Goal: Obtain resource: Obtain resource

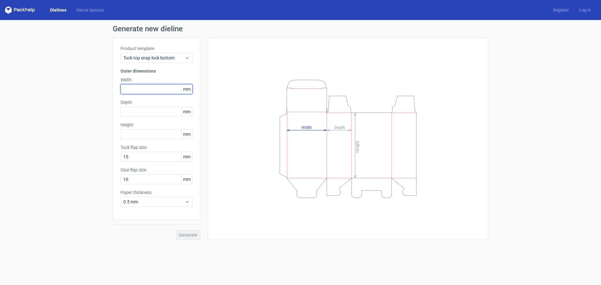
click at [143, 87] on input "text" at bounding box center [157, 89] width 72 height 10
click at [144, 87] on input "text" at bounding box center [157, 89] width 72 height 10
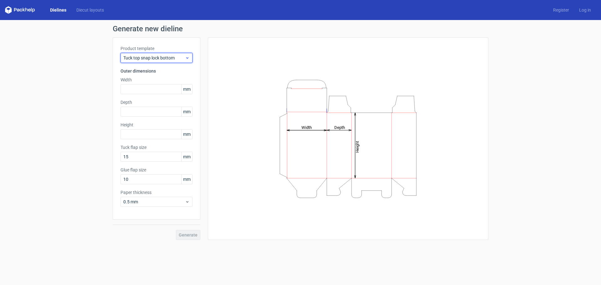
click at [145, 57] on span "Tuck top snap lock bottom" at bounding box center [154, 58] width 62 height 6
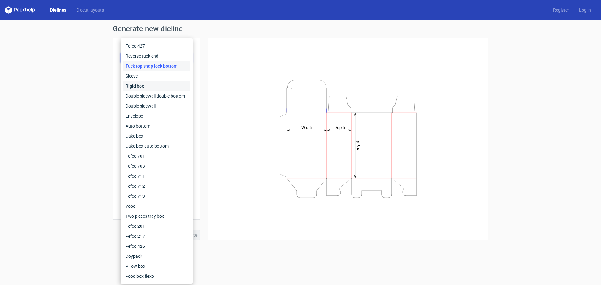
click at [148, 88] on div "Rigid box" at bounding box center [156, 86] width 67 height 10
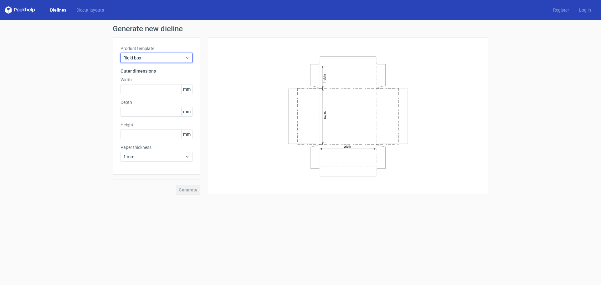
click at [156, 56] on span "Rigid box" at bounding box center [154, 58] width 62 height 6
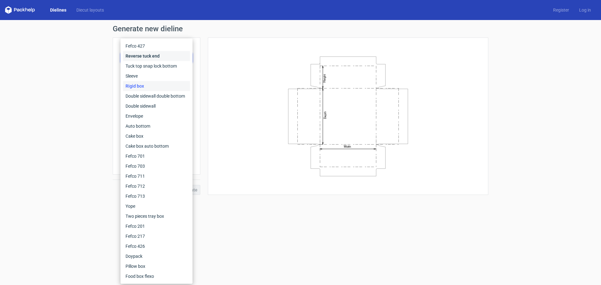
click at [145, 55] on div "Reverse tuck end" at bounding box center [156, 56] width 67 height 10
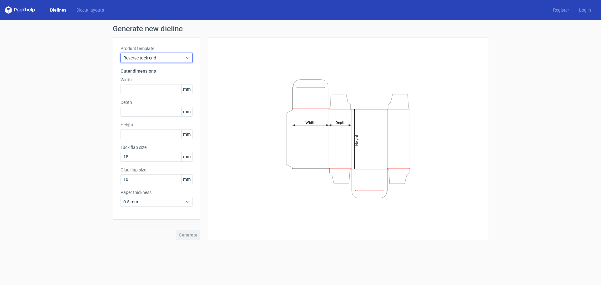
click at [147, 54] on div "Reverse tuck end" at bounding box center [157, 58] width 72 height 10
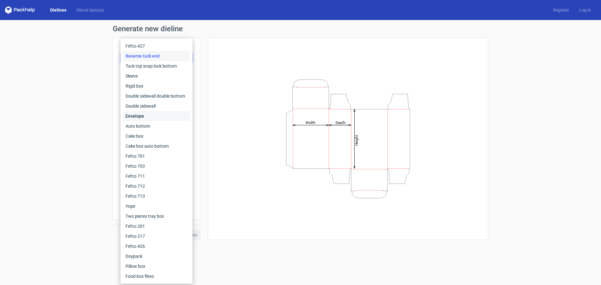
click at [142, 117] on div "Envelope" at bounding box center [156, 116] width 67 height 10
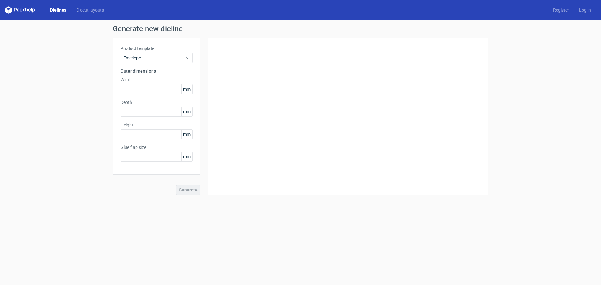
type input "20"
click at [154, 61] on div "Envelope" at bounding box center [157, 58] width 72 height 10
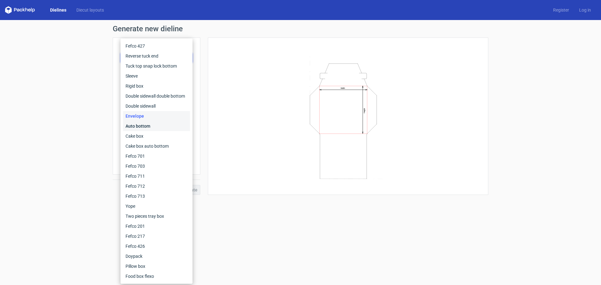
click at [142, 130] on div "Auto bottom" at bounding box center [156, 126] width 67 height 10
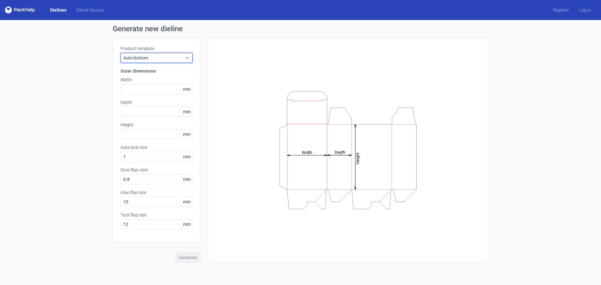
click at [171, 56] on span "Auto bottom" at bounding box center [154, 58] width 62 height 6
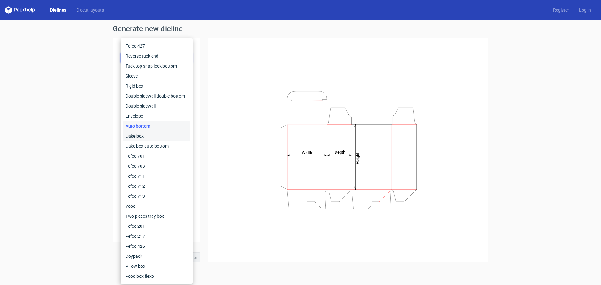
click at [149, 139] on div "Cake box" at bounding box center [156, 136] width 67 height 10
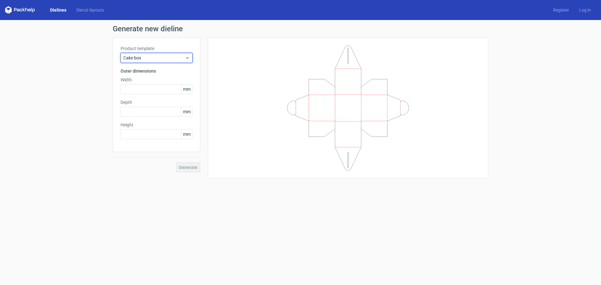
click at [165, 59] on span "Cake box" at bounding box center [154, 58] width 62 height 6
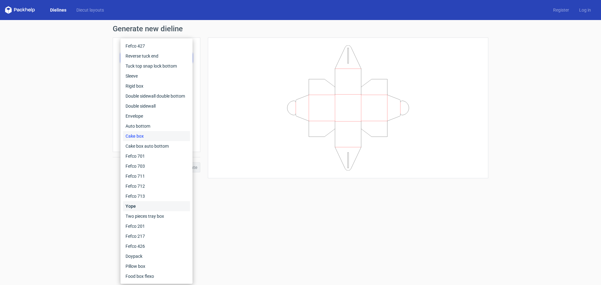
click at [146, 205] on div "Yope" at bounding box center [156, 206] width 67 height 10
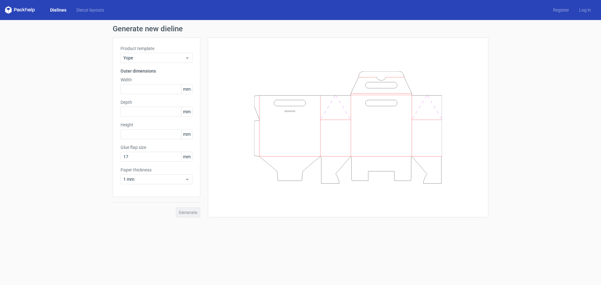
click at [162, 51] on label "Product template" at bounding box center [157, 48] width 72 height 6
click at [158, 58] on span "Yope" at bounding box center [154, 58] width 62 height 6
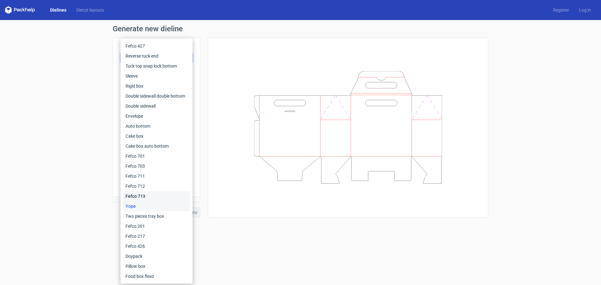
click at [138, 196] on div "Fefco 713" at bounding box center [156, 196] width 67 height 10
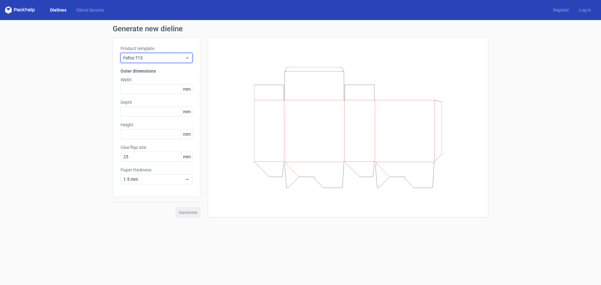
click at [149, 60] on span "Fefco 713" at bounding box center [154, 58] width 62 height 6
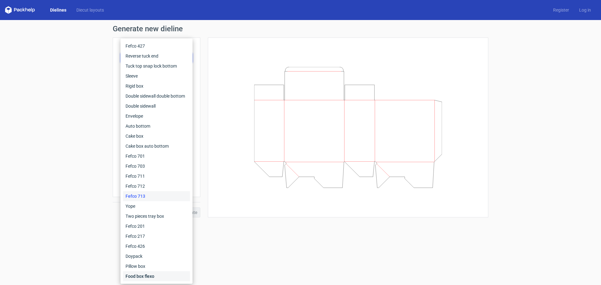
click at [148, 272] on div "Food box flexo" at bounding box center [156, 277] width 67 height 10
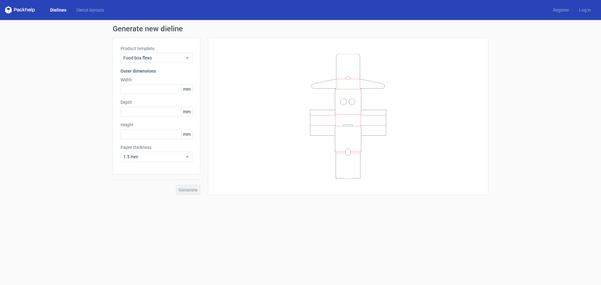
click at [160, 63] on div "Product template Food box flexo Outer dimensions Width mm Depth mm Height mm Pa…" at bounding box center [157, 106] width 88 height 137
click at [163, 59] on span "Food box flexo" at bounding box center [154, 58] width 62 height 6
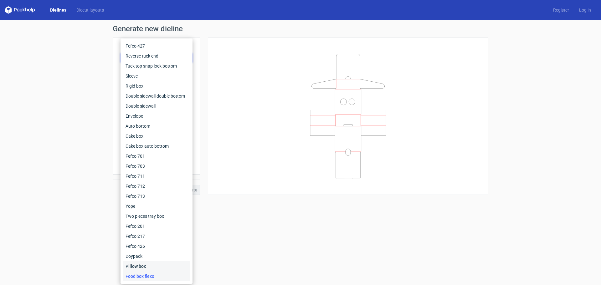
click at [171, 267] on div "Pillow box" at bounding box center [156, 267] width 67 height 10
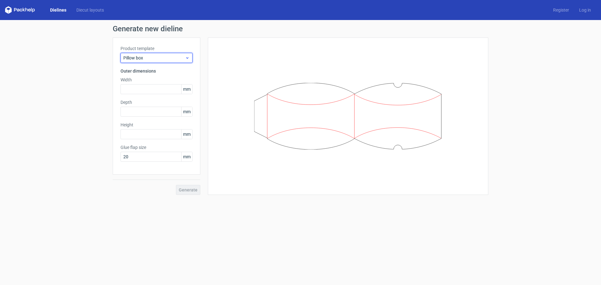
click at [138, 55] on div "Pillow box" at bounding box center [157, 58] width 72 height 10
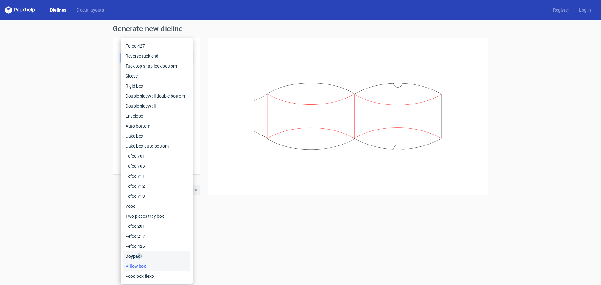
click at [140, 255] on div "Doypack" at bounding box center [156, 257] width 67 height 10
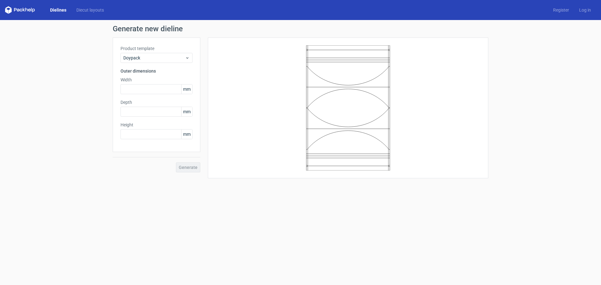
click at [157, 49] on label "Product template" at bounding box center [157, 48] width 72 height 6
click at [153, 52] on div "Product template Doypack" at bounding box center [157, 54] width 72 height 18
click at [153, 62] on div "Doypack" at bounding box center [157, 58] width 72 height 10
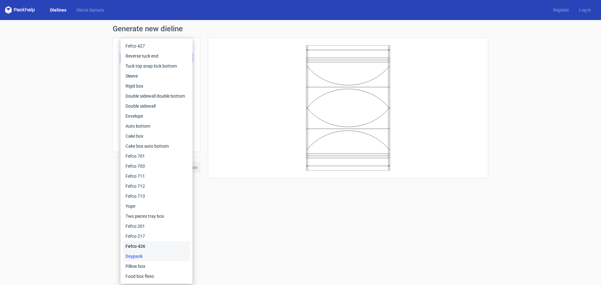
click at [143, 243] on div "Fefco 426" at bounding box center [156, 247] width 67 height 10
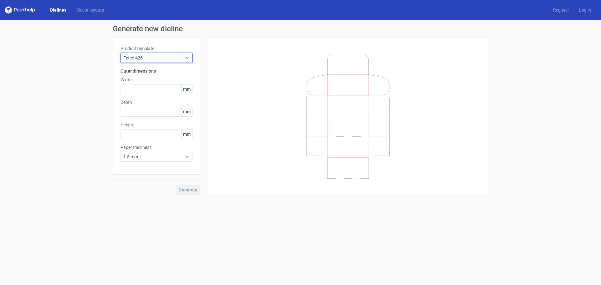
click at [157, 54] on div "Fefco 426" at bounding box center [157, 58] width 72 height 10
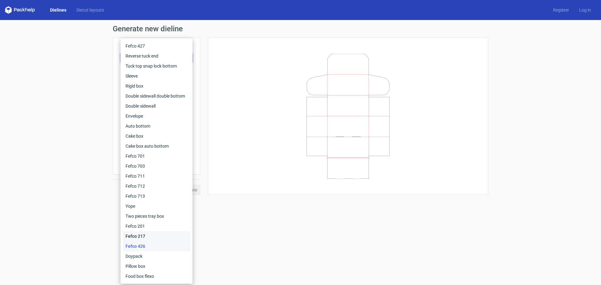
click at [139, 237] on div "Fefco 217" at bounding box center [156, 236] width 67 height 10
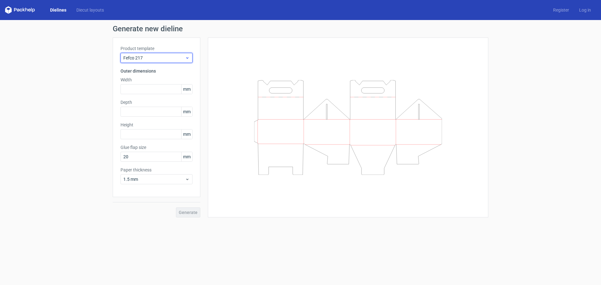
click at [137, 56] on span "Fefco 217" at bounding box center [154, 58] width 62 height 6
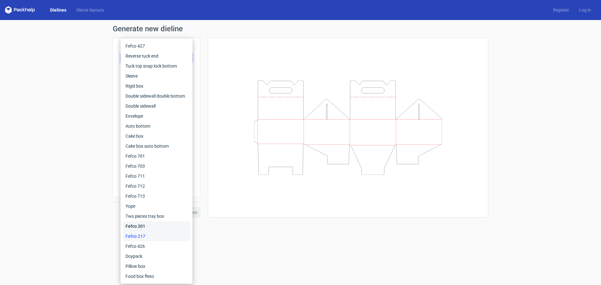
click at [133, 224] on div "Fefco 201" at bounding box center [156, 226] width 67 height 10
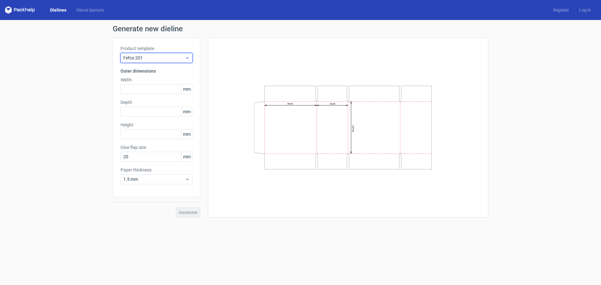
click at [170, 61] on span "Fefco 201" at bounding box center [154, 58] width 62 height 6
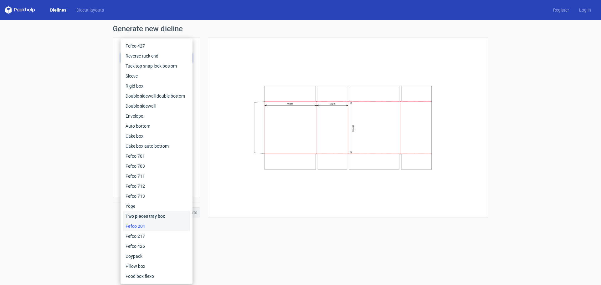
click at [141, 216] on div "Two pieces tray box" at bounding box center [156, 216] width 67 height 10
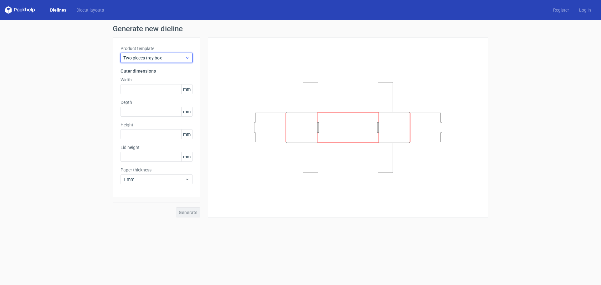
click at [164, 58] on span "Two pieces tray box" at bounding box center [154, 58] width 62 height 6
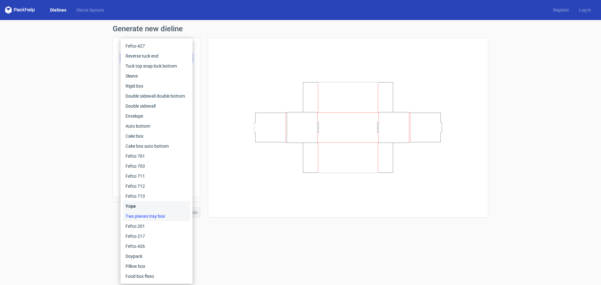
click at [135, 205] on div "Yope" at bounding box center [156, 206] width 67 height 10
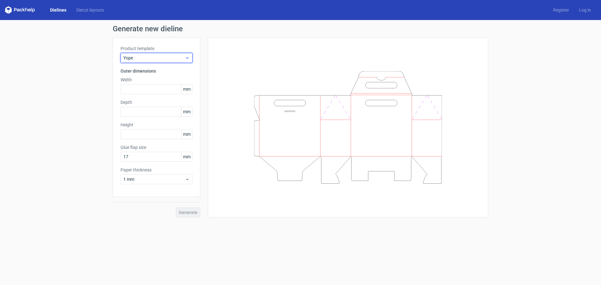
click at [142, 59] on span "Yope" at bounding box center [154, 58] width 62 height 6
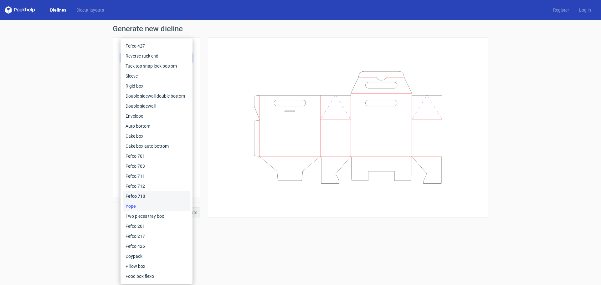
click at [138, 196] on div "Fefco 713" at bounding box center [156, 196] width 67 height 10
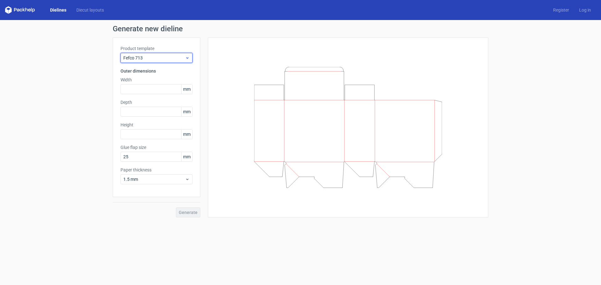
click at [147, 62] on div "Fefco 713" at bounding box center [157, 58] width 72 height 10
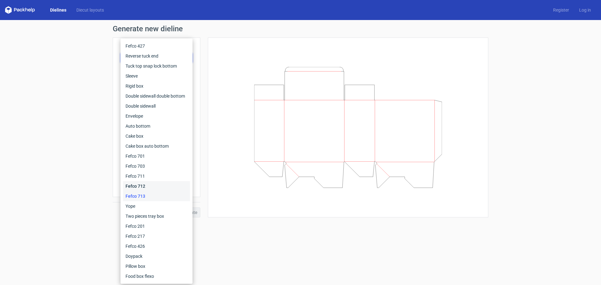
click at [140, 189] on div "Fefco 712" at bounding box center [156, 186] width 67 height 10
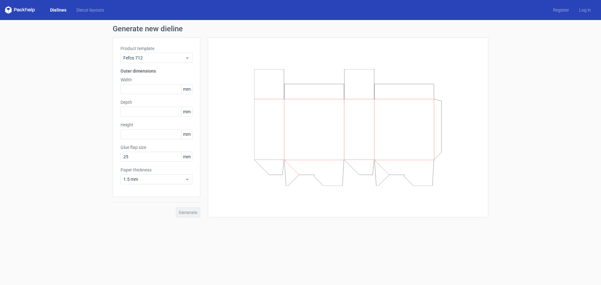
click at [151, 64] on div "Product template Fefco 712 Outer dimensions Width mm Depth mm Height mm Glue fl…" at bounding box center [157, 118] width 88 height 160
click at [151, 58] on span "Fefco 712" at bounding box center [154, 58] width 62 height 6
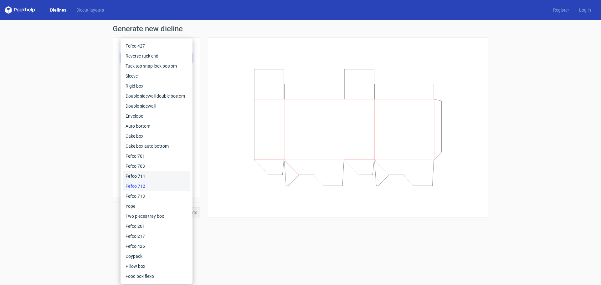
click at [144, 175] on div "Fefco 711" at bounding box center [156, 176] width 67 height 10
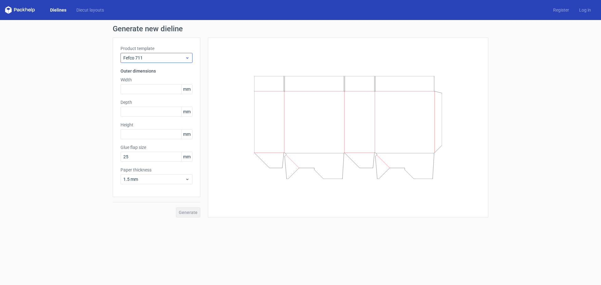
drag, startPoint x: 149, startPoint y: 65, endPoint x: 148, endPoint y: 60, distance: 5.7
click at [149, 65] on div "Product template Fefco 711 Outer dimensions Width mm Depth mm Height mm Glue fl…" at bounding box center [157, 118] width 88 height 160
click at [148, 60] on span "Fefco 711" at bounding box center [154, 58] width 62 height 6
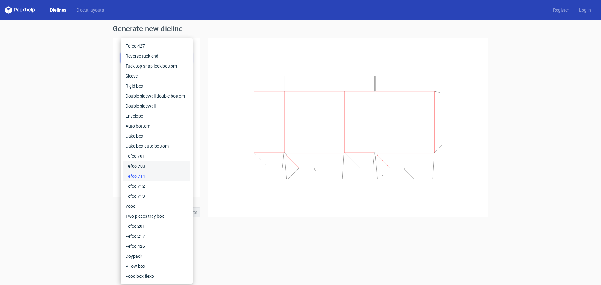
click at [131, 164] on div "Fefco 703" at bounding box center [156, 166] width 67 height 10
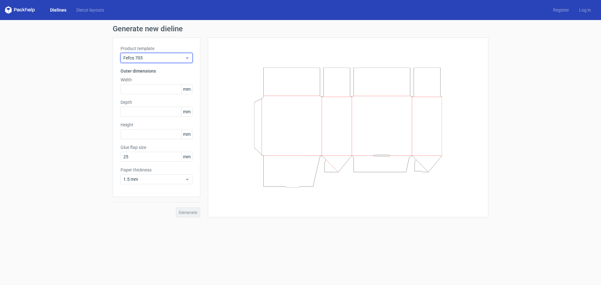
click at [151, 61] on div "Fefco 703" at bounding box center [157, 58] width 72 height 10
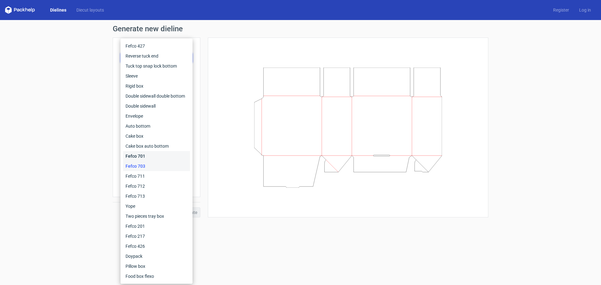
click at [143, 155] on div "Fefco 701" at bounding box center [156, 156] width 67 height 10
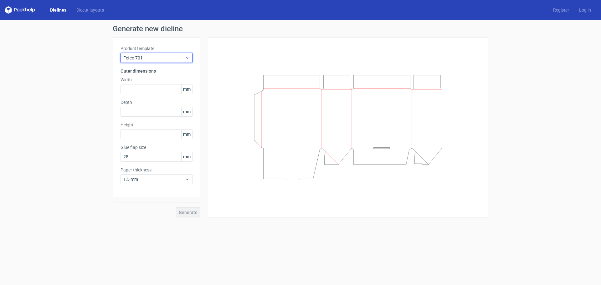
click at [169, 59] on span "Fefco 701" at bounding box center [154, 58] width 62 height 6
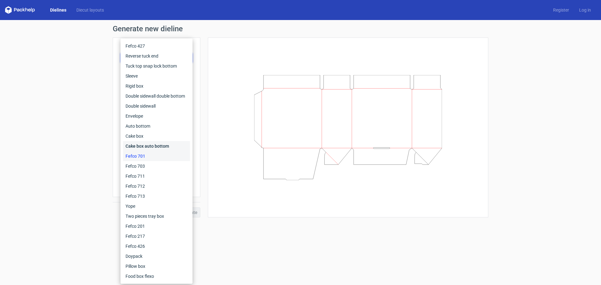
click at [145, 144] on div "Cake box auto bottom" at bounding box center [156, 146] width 67 height 10
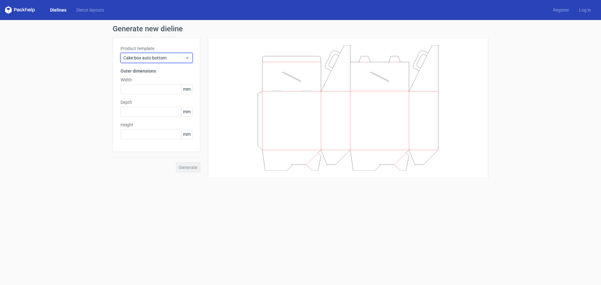
click at [162, 60] on span "Cake box auto bottom" at bounding box center [154, 58] width 62 height 6
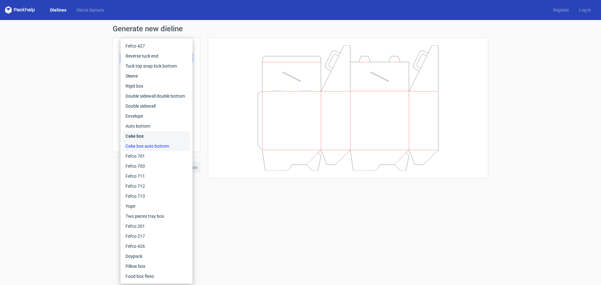
click at [152, 135] on div "Cake box" at bounding box center [156, 136] width 67 height 10
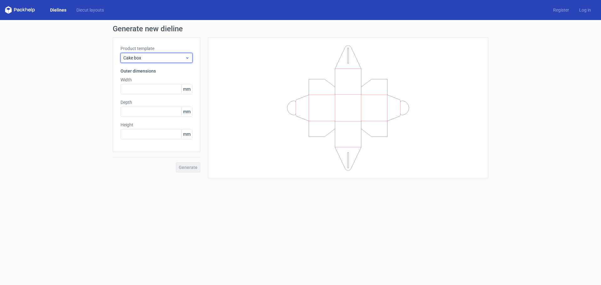
click at [145, 55] on span "Cake box" at bounding box center [154, 58] width 62 height 6
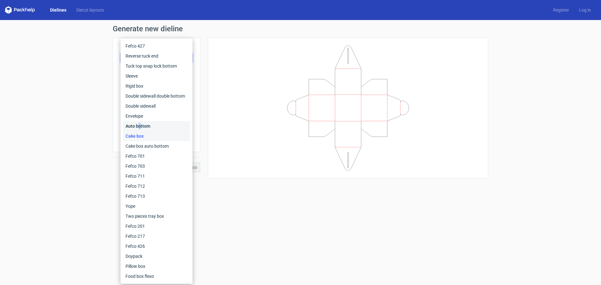
click at [140, 122] on div "Auto bottom" at bounding box center [156, 126] width 67 height 10
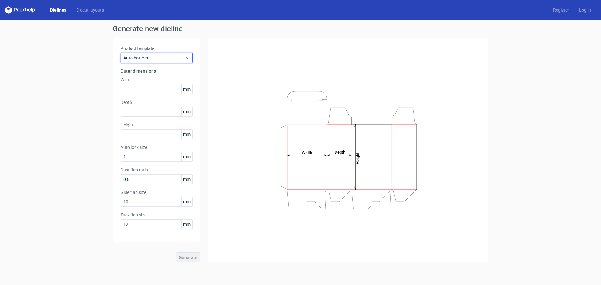
click at [143, 59] on span "Auto bottom" at bounding box center [154, 58] width 62 height 6
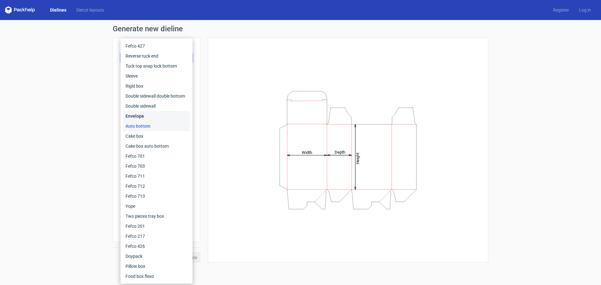
click at [144, 116] on div "Envelope" at bounding box center [156, 116] width 67 height 10
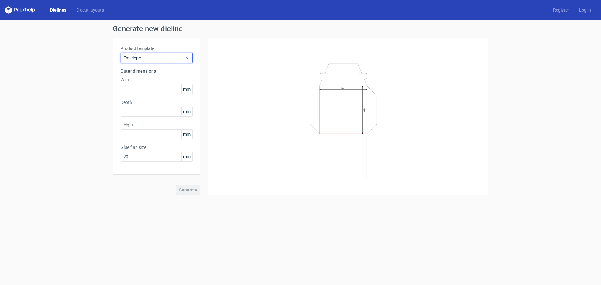
click at [152, 58] on span "Envelope" at bounding box center [154, 58] width 62 height 6
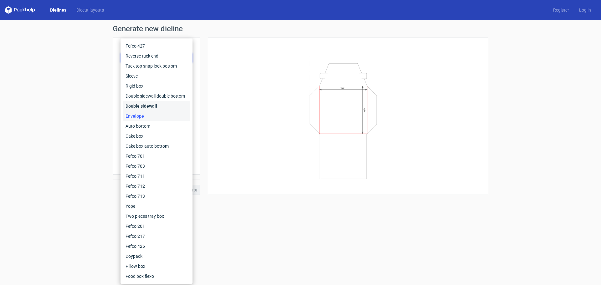
click at [145, 107] on div "Double sidewall" at bounding box center [156, 106] width 67 height 10
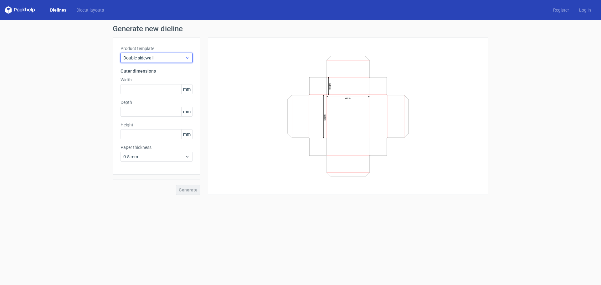
click at [155, 55] on span "Double sidewall" at bounding box center [154, 58] width 62 height 6
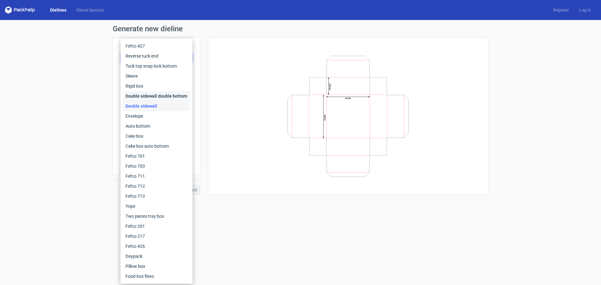
click at [144, 95] on div "Double sidewall double bottom" at bounding box center [156, 96] width 67 height 10
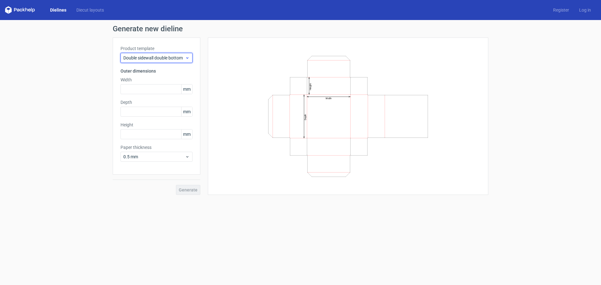
click at [172, 60] on span "Double sidewall double bottom" at bounding box center [154, 58] width 62 height 6
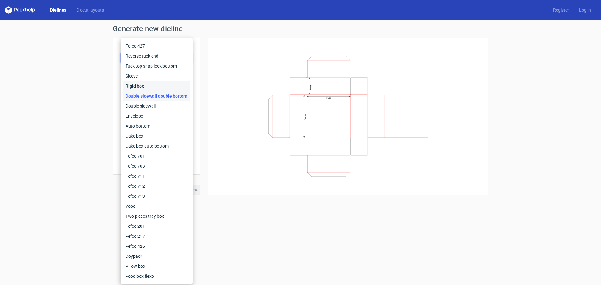
click at [163, 85] on div "Rigid box" at bounding box center [156, 86] width 67 height 10
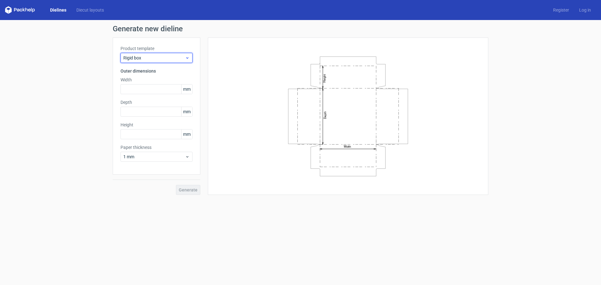
click at [163, 57] on span "Rigid box" at bounding box center [154, 58] width 62 height 6
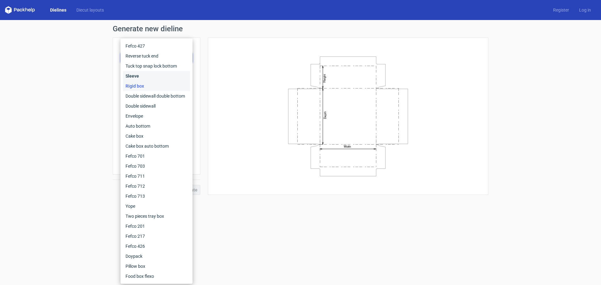
click at [151, 76] on div "Sleeve" at bounding box center [156, 76] width 67 height 10
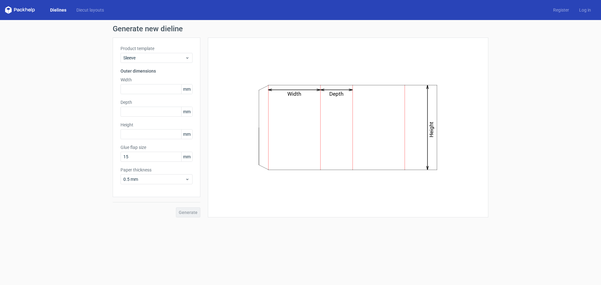
click at [149, 64] on div "Product template Sleeve Outer dimensions Width mm Depth mm Height mm Glue flap …" at bounding box center [157, 118] width 88 height 160
click at [148, 60] on span "Sleeve" at bounding box center [154, 58] width 62 height 6
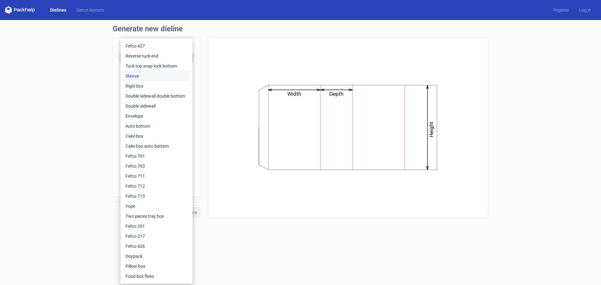
click at [142, 73] on div "Sleeve" at bounding box center [156, 76] width 67 height 10
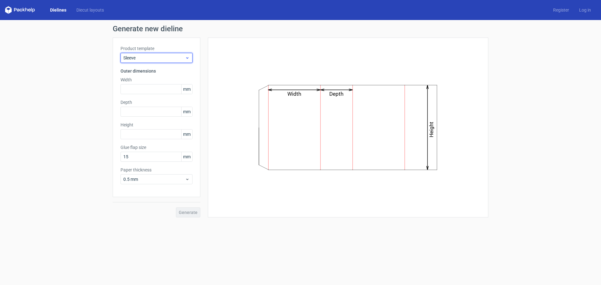
click at [145, 59] on span "Sleeve" at bounding box center [154, 58] width 62 height 6
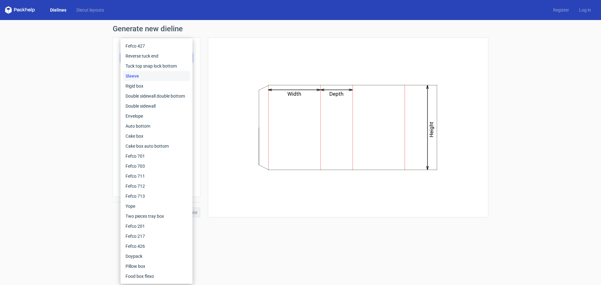
click at [143, 65] on div "Tuck top snap lock bottom" at bounding box center [156, 66] width 67 height 10
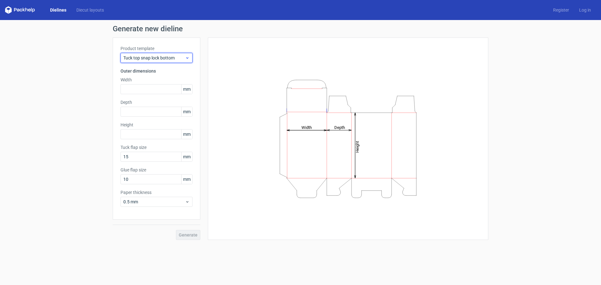
click at [148, 56] on span "Tuck top snap lock bottom" at bounding box center [154, 58] width 62 height 6
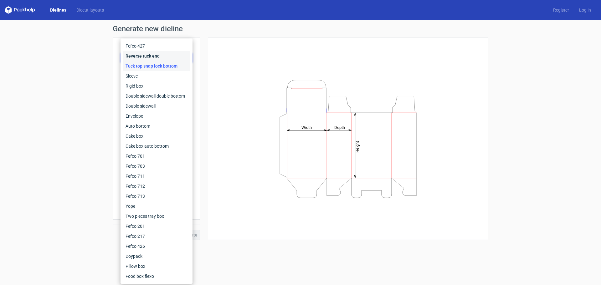
click at [147, 60] on div "Reverse tuck end" at bounding box center [156, 56] width 67 height 10
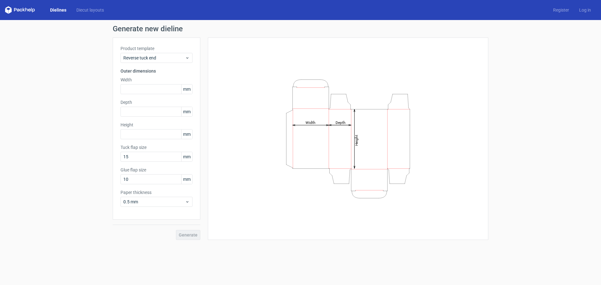
click at [154, 52] on div "Product template Reverse tuck end" at bounding box center [157, 54] width 72 height 18
click at [151, 60] on span "Reverse tuck end" at bounding box center [154, 58] width 62 height 6
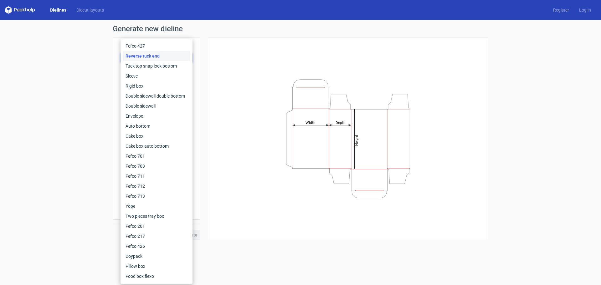
click at [150, 56] on div "Reverse tuck end" at bounding box center [156, 56] width 67 height 10
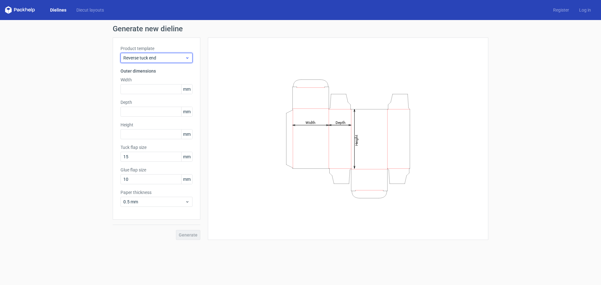
click at [147, 60] on span "Reverse tuck end" at bounding box center [154, 58] width 62 height 6
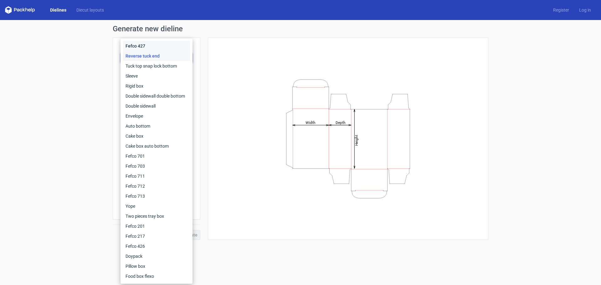
drag, startPoint x: 147, startPoint y: 60, endPoint x: 140, endPoint y: 48, distance: 14.0
click at [140, 48] on div "Fefco 427" at bounding box center [156, 46] width 67 height 10
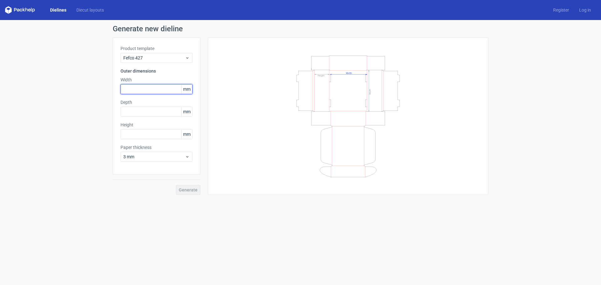
click at [146, 90] on input "text" at bounding box center [157, 89] width 72 height 10
click at [187, 91] on span "mm" at bounding box center [186, 89] width 11 height 9
click at [154, 90] on input "text" at bounding box center [157, 89] width 72 height 10
type input "23"
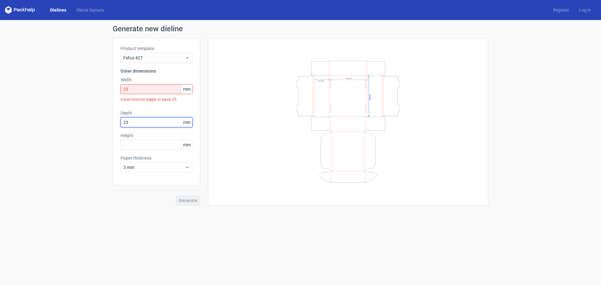
type input "23"
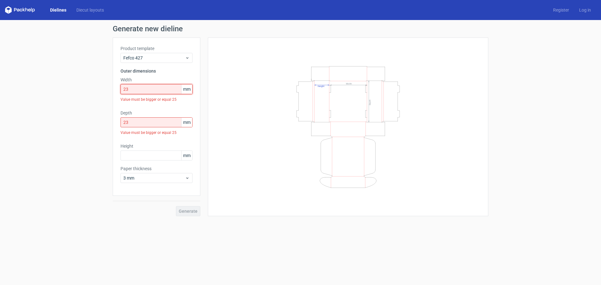
click at [154, 90] on input "23" at bounding box center [157, 89] width 72 height 10
click at [139, 180] on span "3 mm" at bounding box center [154, 178] width 62 height 6
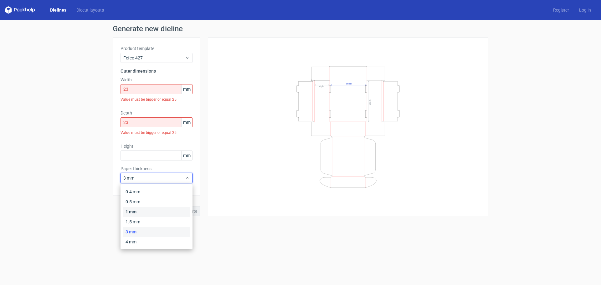
click at [133, 211] on div "1 mm" at bounding box center [156, 212] width 67 height 10
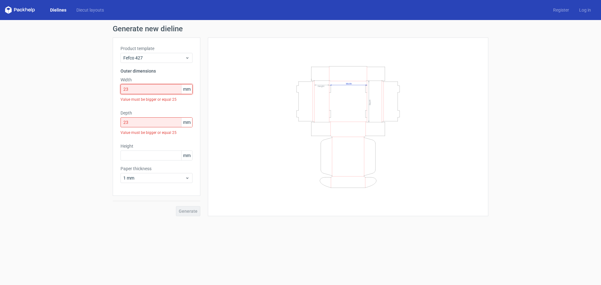
click at [148, 88] on input "23" at bounding box center [157, 89] width 72 height 10
click at [148, 89] on input "23" at bounding box center [157, 89] width 72 height 10
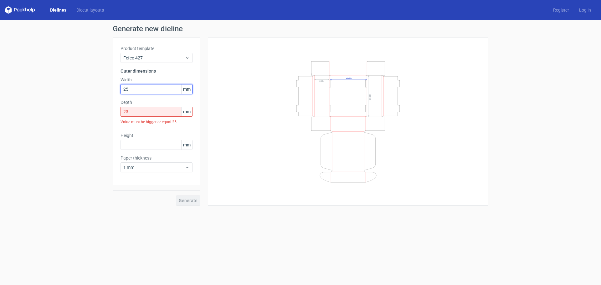
type input "25"
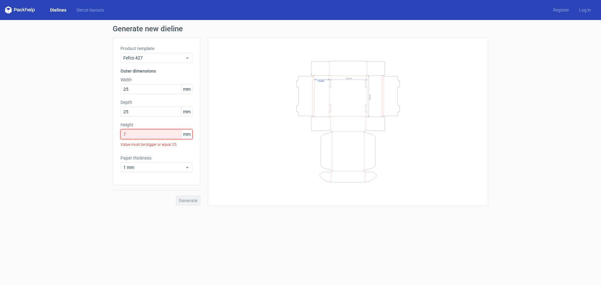
drag, startPoint x: 150, startPoint y: 136, endPoint x: 109, endPoint y: 138, distance: 41.4
click at [109, 138] on div "Generate new dieline Product template Fefco 427 Outer dimensions Width 25 mm De…" at bounding box center [300, 115] width 601 height 191
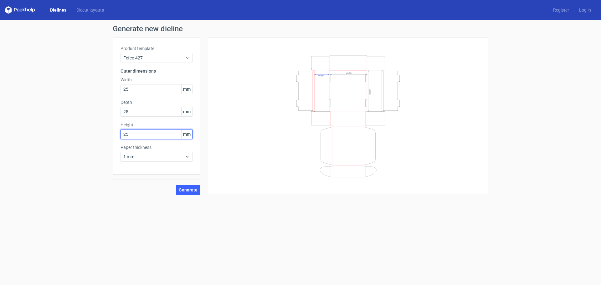
drag, startPoint x: 150, startPoint y: 133, endPoint x: 117, endPoint y: 132, distance: 33.9
click at [117, 132] on div "Product template Fefco 427 Outer dimensions Width 25 mm Depth 25 mm Height 25 m…" at bounding box center [157, 106] width 88 height 137
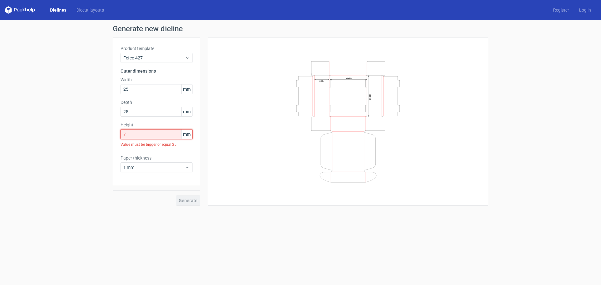
click at [138, 132] on input "7" at bounding box center [157, 134] width 72 height 10
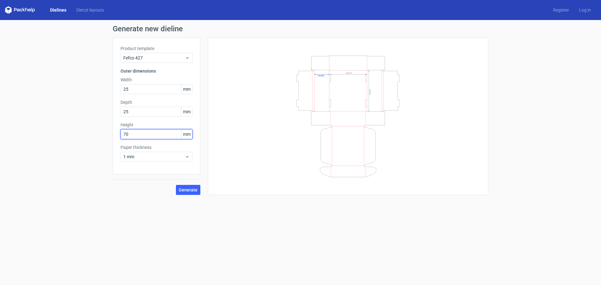
type input "70"
drag, startPoint x: 142, startPoint y: 111, endPoint x: 106, endPoint y: 111, distance: 36.0
click at [106, 111] on div "Generate new dieline Product template Fefco 427 Outer dimensions Width 25 mm De…" at bounding box center [300, 110] width 601 height 180
type input "250"
drag, startPoint x: 138, startPoint y: 91, endPoint x: 99, endPoint y: 90, distance: 38.8
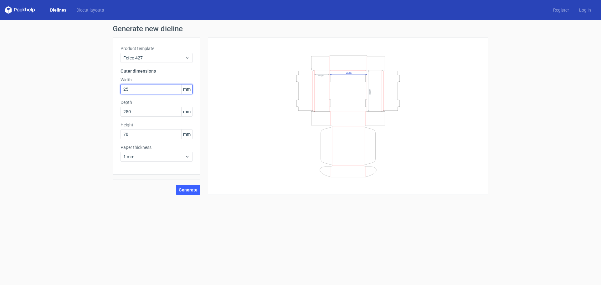
click at [99, 90] on div "Generate new dieline Product template Fefco 427 Outer dimensions Width 25 mm De…" at bounding box center [300, 110] width 601 height 180
type input "250"
click at [145, 134] on input "70" at bounding box center [157, 134] width 72 height 10
click at [148, 156] on span "1 mm" at bounding box center [154, 157] width 62 height 6
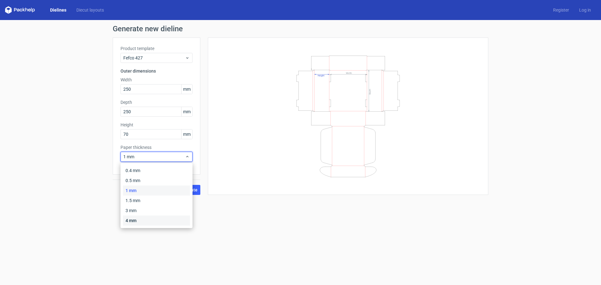
click at [142, 220] on div "4 mm" at bounding box center [156, 221] width 67 height 10
drag, startPoint x: 144, startPoint y: 155, endPoint x: 143, endPoint y: 160, distance: 4.8
click at [144, 155] on span "4 mm" at bounding box center [154, 157] width 62 height 6
click at [127, 209] on div "3 mm" at bounding box center [156, 211] width 67 height 10
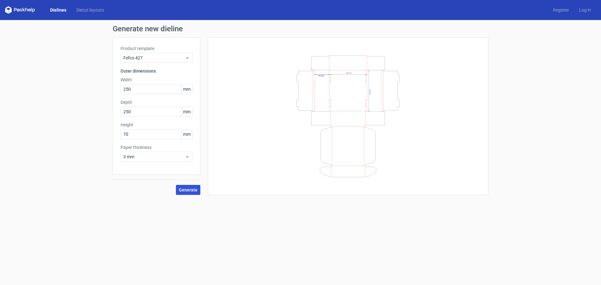
click at [185, 191] on span "Generate" at bounding box center [188, 190] width 19 height 4
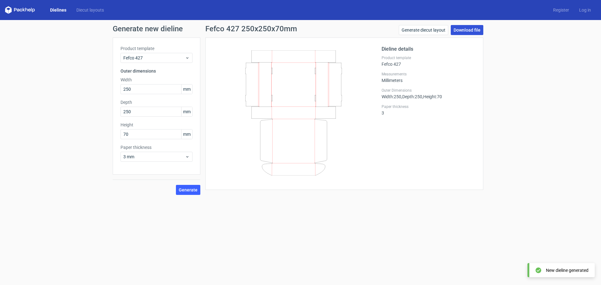
click at [469, 32] on link "Download file" at bounding box center [467, 30] width 33 height 10
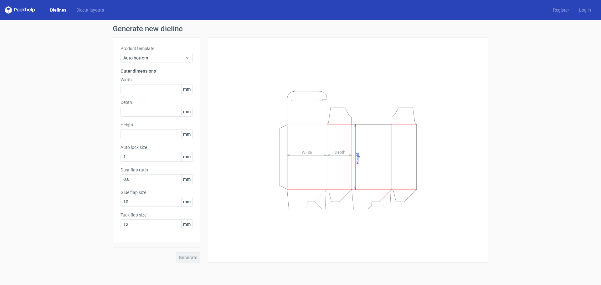
drag, startPoint x: 271, startPoint y: 70, endPoint x: 275, endPoint y: 68, distance: 4.5
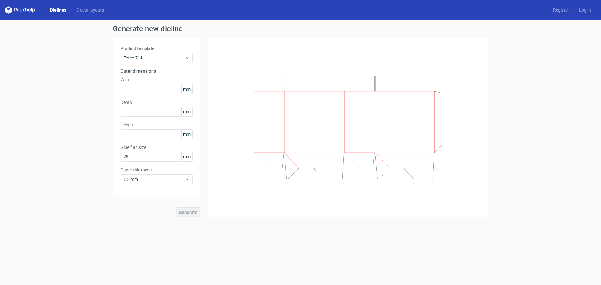
drag, startPoint x: 262, startPoint y: 69, endPoint x: 256, endPoint y: 68, distance: 6.3
drag, startPoint x: 254, startPoint y: 67, endPoint x: 246, endPoint y: 66, distance: 8.2
drag, startPoint x: 254, startPoint y: 76, endPoint x: 245, endPoint y: 74, distance: 9.1
